Goal: Task Accomplishment & Management: Manage account settings

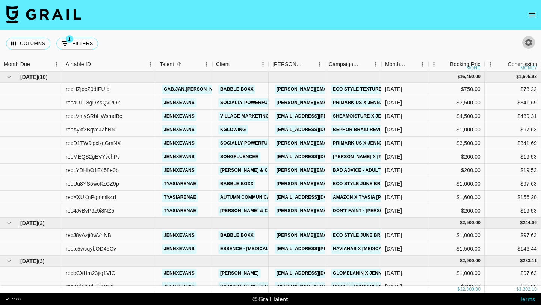
click at [528, 40] on icon "button" at bounding box center [528, 42] width 7 height 7
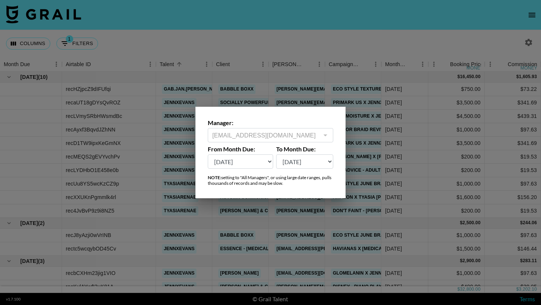
click at [254, 159] on select "[DATE] Aug '[DATE] Jun '[DATE] Apr '[DATE] Feb '[DATE] Dec '[DATE] Oct '[DATE] …" at bounding box center [240, 161] width 65 height 14
select select "[DATE]"
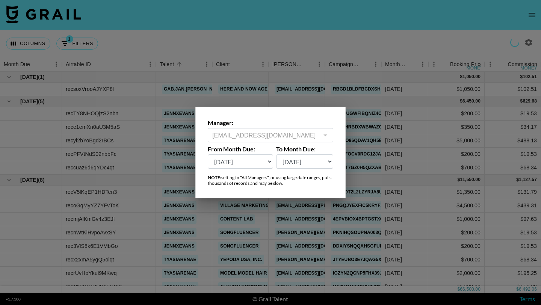
click at [405, 92] on div at bounding box center [270, 152] width 541 height 305
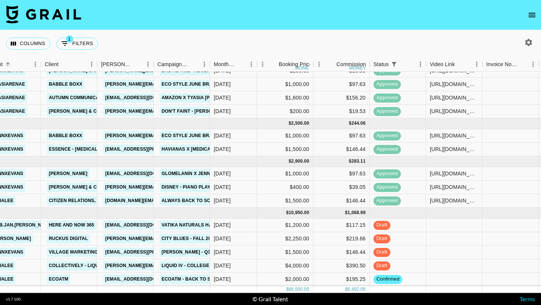
scroll to position [465, 166]
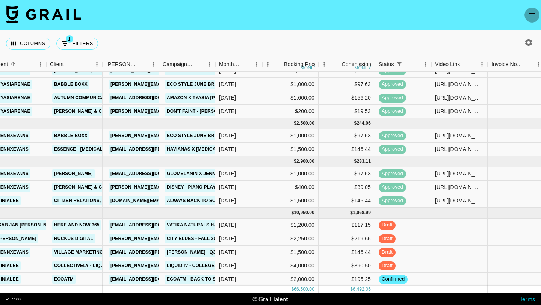
click at [533, 15] on icon "open drawer" at bounding box center [531, 15] width 9 height 9
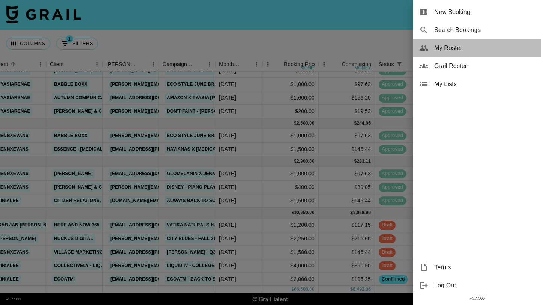
click at [440, 48] on span "My Roster" at bounding box center [484, 48] width 101 height 9
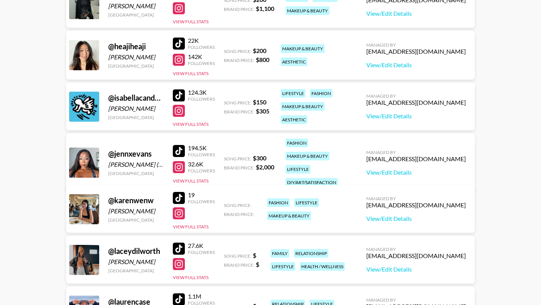
scroll to position [412, 0]
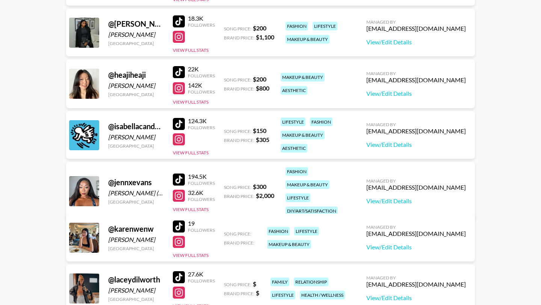
click at [182, 145] on div at bounding box center [179, 139] width 12 height 12
click at [176, 119] on div at bounding box center [179, 124] width 12 height 12
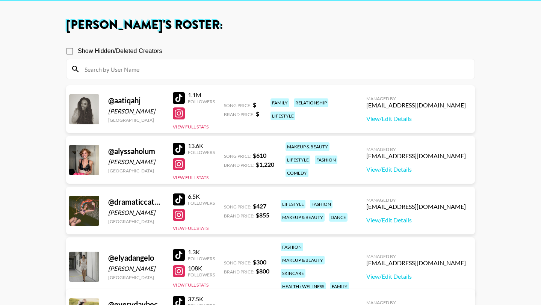
scroll to position [29, 0]
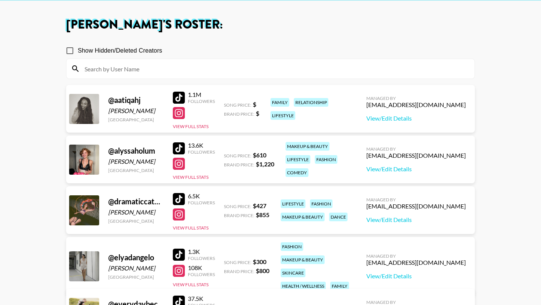
click at [176, 163] on div at bounding box center [179, 164] width 12 height 12
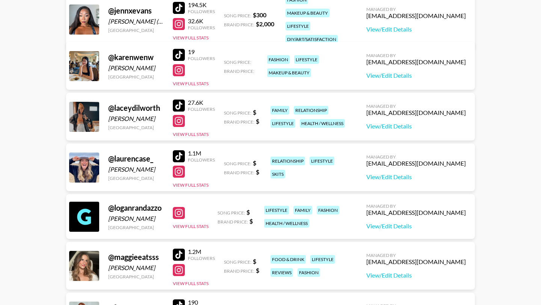
scroll to position [591, 0]
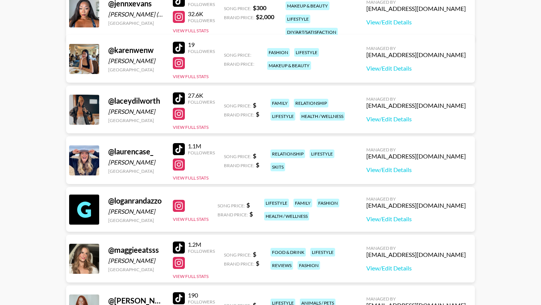
click at [181, 163] on div at bounding box center [179, 164] width 12 height 12
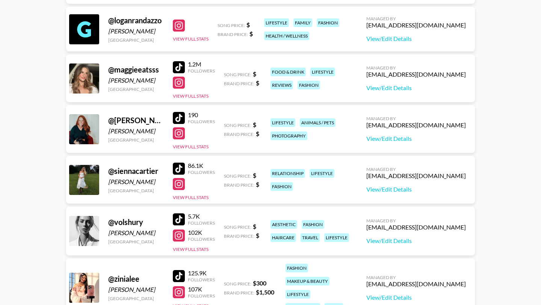
scroll to position [777, 0]
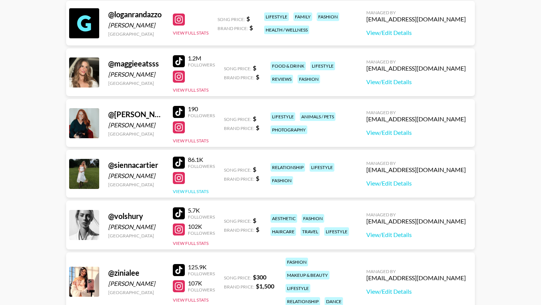
click at [186, 193] on button "View Full Stats" at bounding box center [191, 191] width 36 height 6
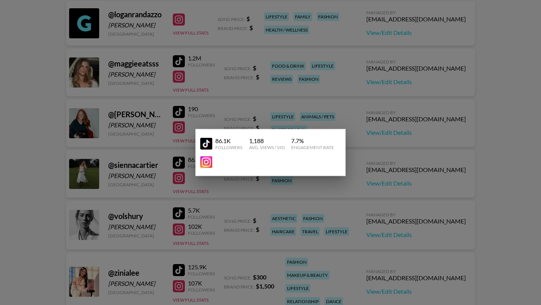
click at [213, 163] on link at bounding box center [207, 162] width 15 height 12
click at [229, 57] on div at bounding box center [270, 152] width 541 height 305
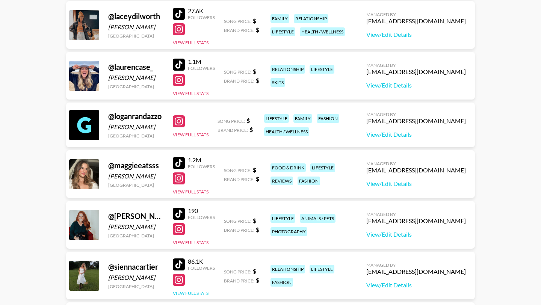
scroll to position [599, 0]
